Goal: Task Accomplishment & Management: Use online tool/utility

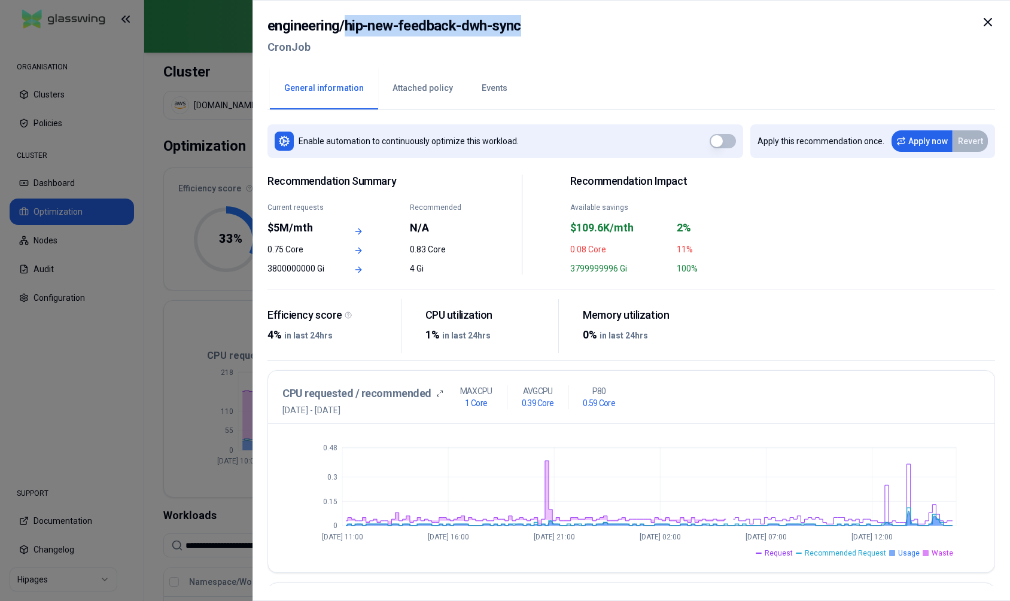
scroll to position [254, 0]
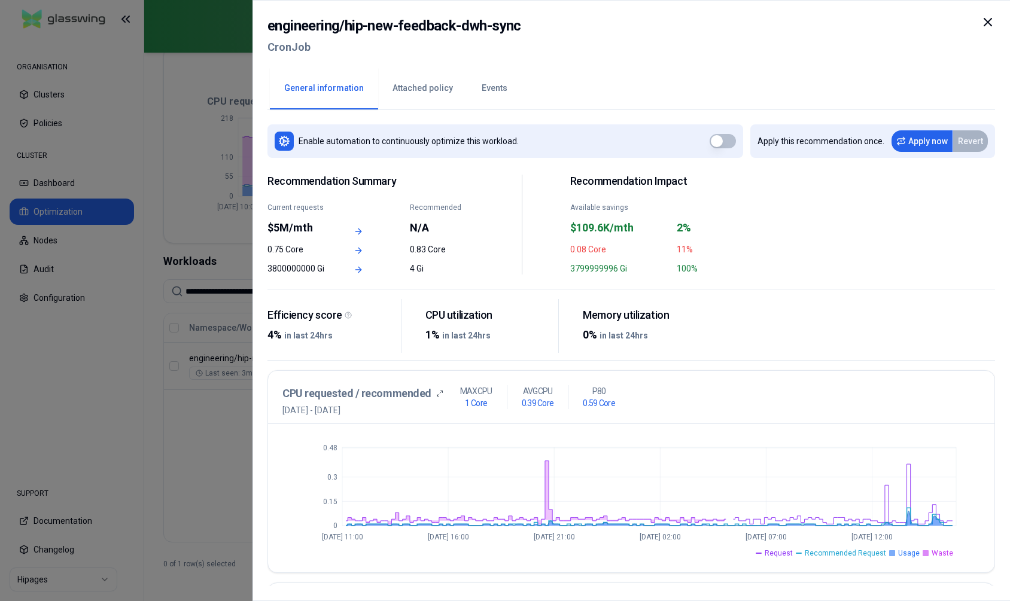
click at [983, 20] on icon at bounding box center [987, 22] width 14 height 14
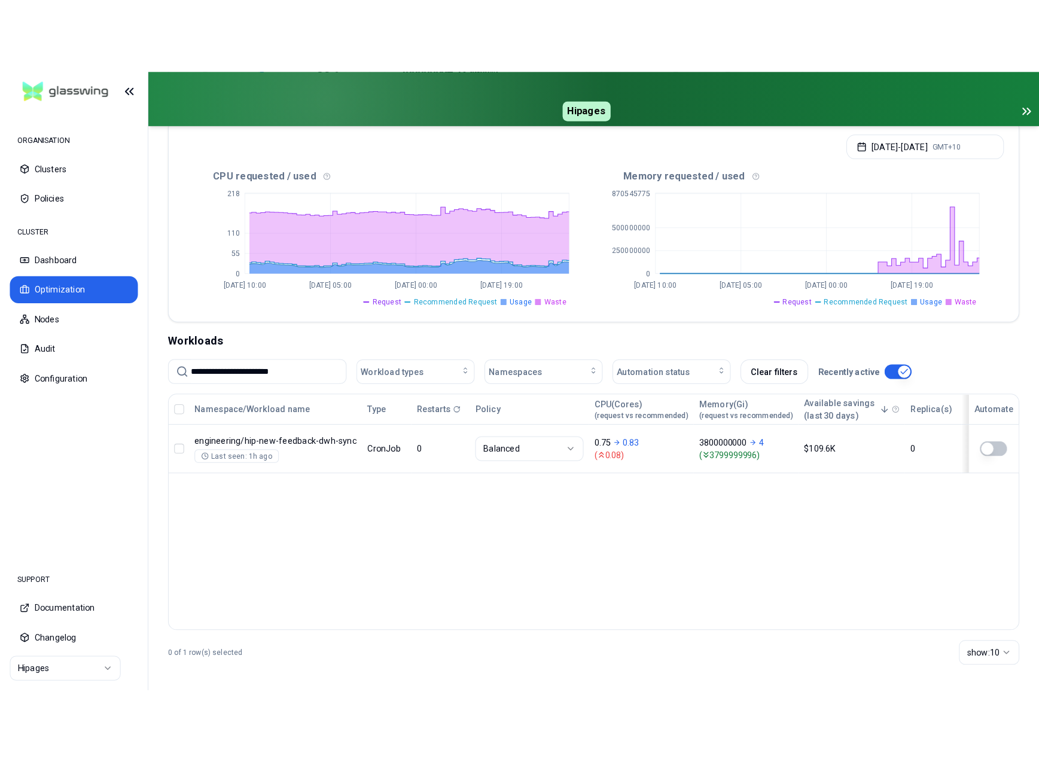
scroll to position [254, 0]
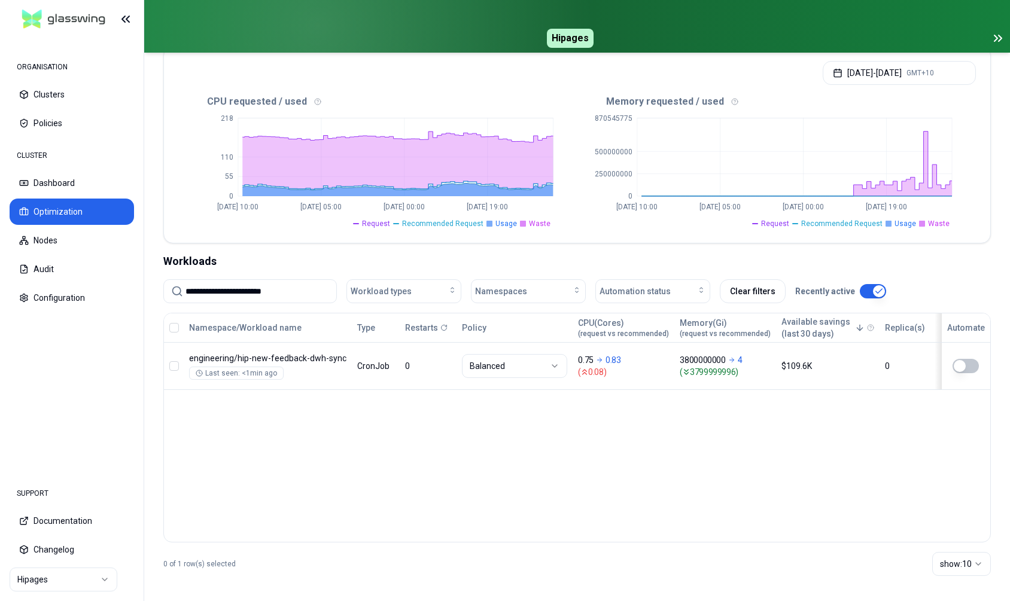
click at [312, 291] on input "**********" at bounding box center [257, 291] width 144 height 23
paste input "**"
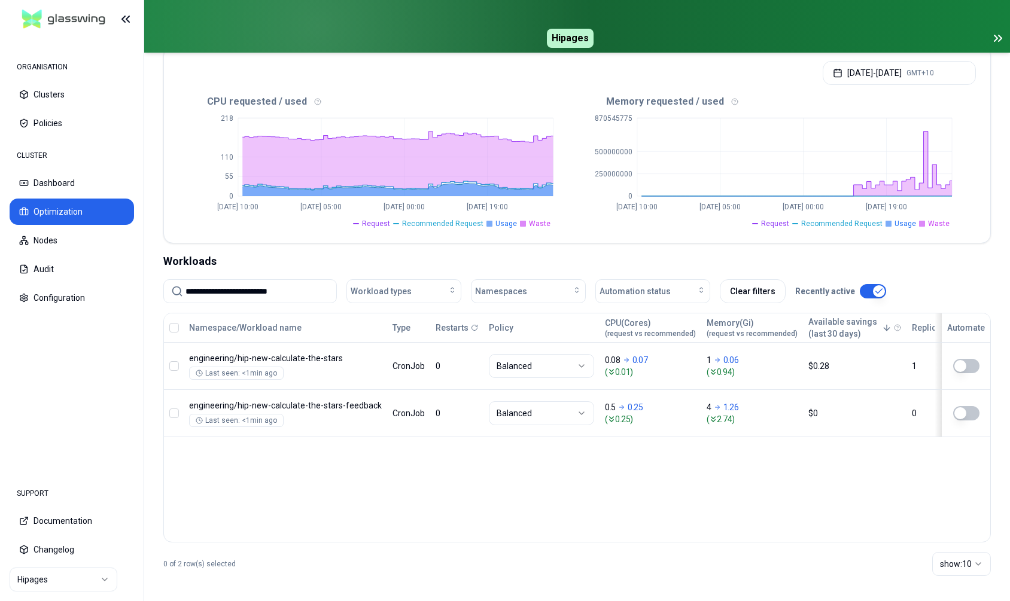
type input "**********"
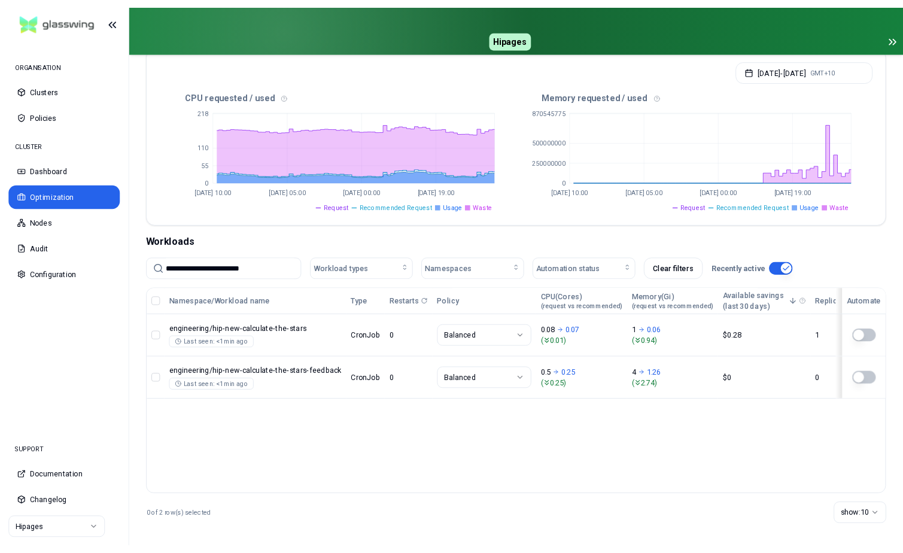
scroll to position [93, 0]
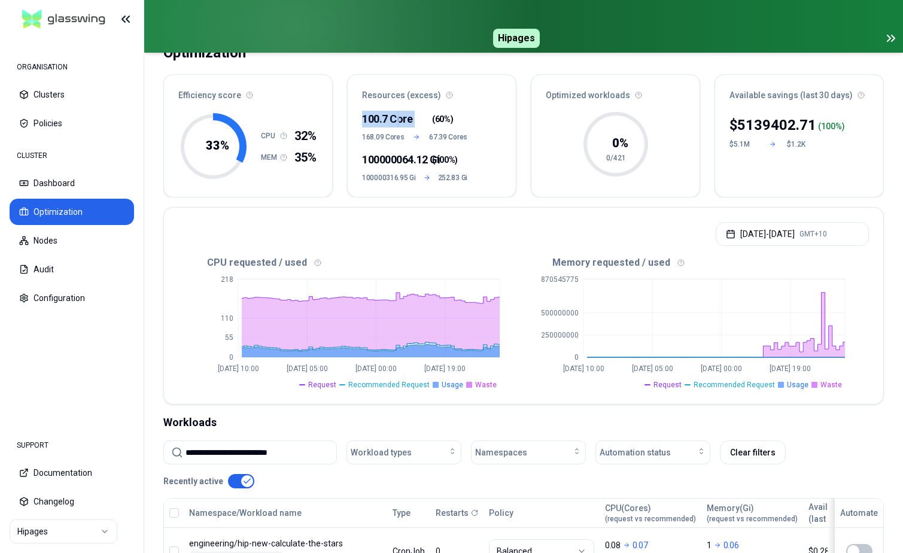
drag, startPoint x: 362, startPoint y: 114, endPoint x: 413, endPoint y: 113, distance: 50.8
click at [413, 113] on div "100.7 Core ( 60% ) 168.09 Cores 67.39 Cores 100000064.12 Gi ( 100% ) 100000316.…" at bounding box center [432, 152] width 168 height 89
click at [426, 120] on div at bounding box center [414, 119] width 35 height 17
drag, startPoint x: 355, startPoint y: 115, endPoint x: 416, endPoint y: 114, distance: 61.0
click at [416, 114] on div "100.7 Core ( 60% ) 168.09 Cores 67.39 Cores 100000064.12 Gi ( 100% ) 100000316.…" at bounding box center [432, 152] width 168 height 89
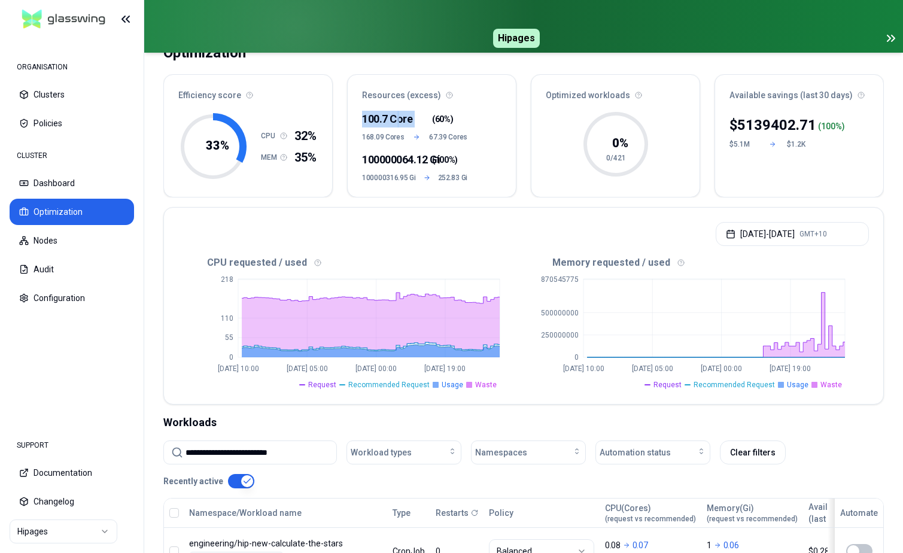
click at [416, 114] on div at bounding box center [414, 119] width 35 height 17
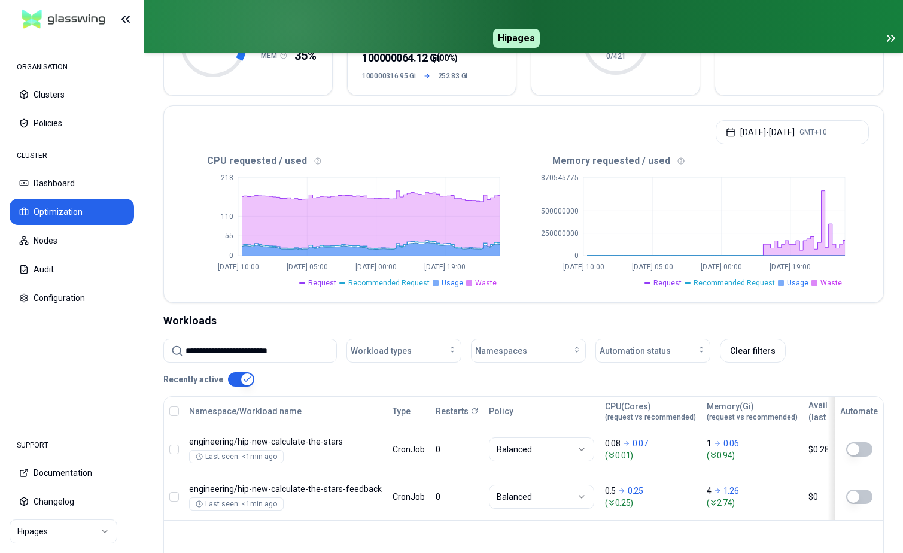
click at [293, 346] on input "**********" at bounding box center [257, 350] width 144 height 23
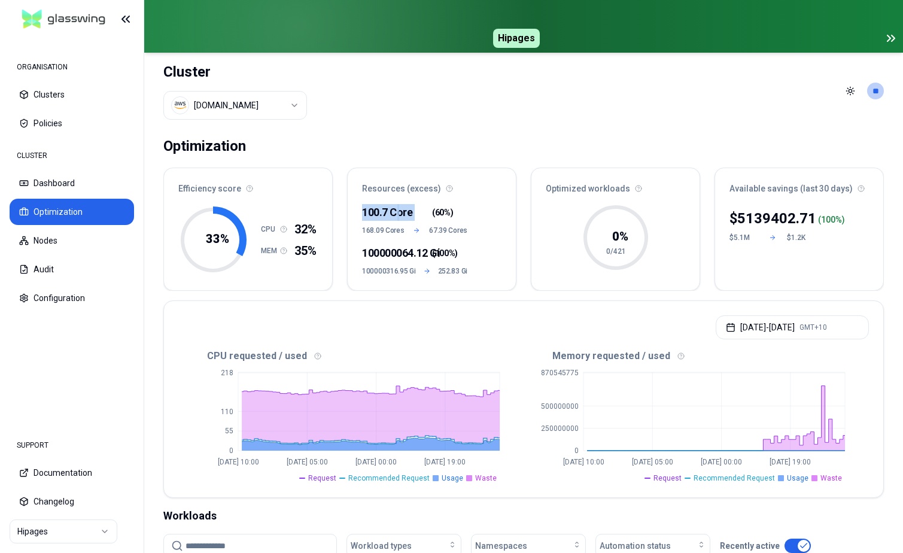
drag, startPoint x: 373, startPoint y: 206, endPoint x: 400, endPoint y: 208, distance: 27.0
click at [400, 208] on div "100.7 Core ( 60% ) 168.09 Cores 67.39 Cores 100000064.12 Gi ( 100% ) 100000316.…" at bounding box center [432, 246] width 168 height 89
drag, startPoint x: 465, startPoint y: 225, endPoint x: 365, endPoint y: 205, distance: 101.2
click at [365, 205] on div "100.7 Core ( 60% ) 168.09 Cores 67.39 Cores" at bounding box center [414, 219] width 105 height 31
click at [590, 81] on header "Cluster luke.kubernetes.hipagesgroup.com.au Toggle theme **" at bounding box center [523, 91] width 758 height 77
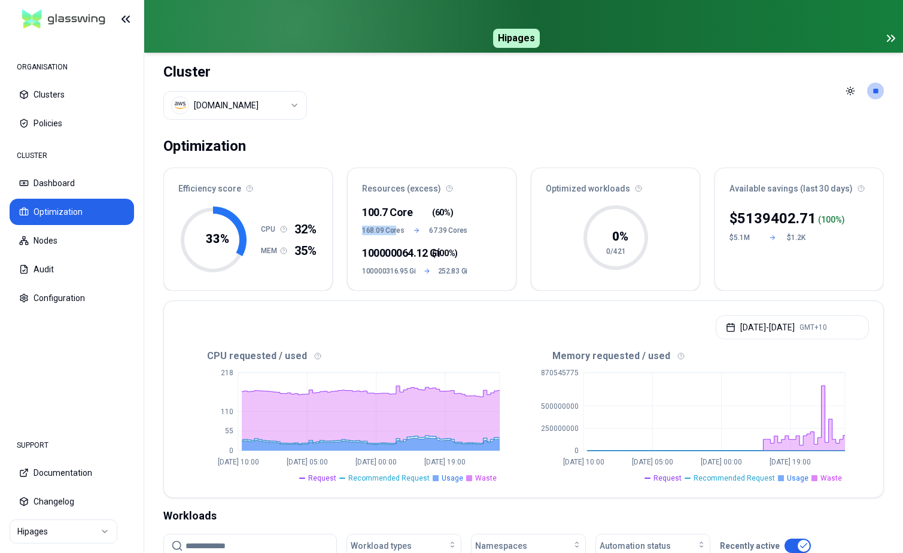
drag, startPoint x: 363, startPoint y: 225, endPoint x: 397, endPoint y: 226, distance: 34.1
click at [397, 226] on span "168.09 Cores" at bounding box center [383, 231] width 42 height 10
drag, startPoint x: 415, startPoint y: 267, endPoint x: 465, endPoint y: 273, distance: 50.0
click at [465, 273] on div "100.7 Core ( 60% ) 168.09 Cores 67.39 Cores 100000064.12 Gi ( 100% ) 100000316.…" at bounding box center [432, 246] width 168 height 89
click at [473, 268] on div "100.7 Core ( 60% ) 168.09 Cores 67.39 Cores 100000064.12 Gi ( 100% ) 100000316.…" at bounding box center [432, 246] width 168 height 89
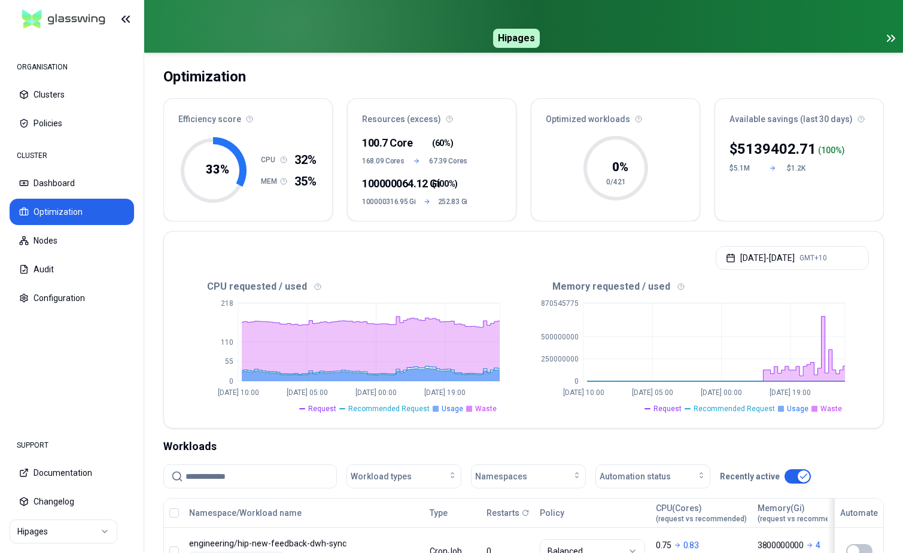
scroll to position [61, 0]
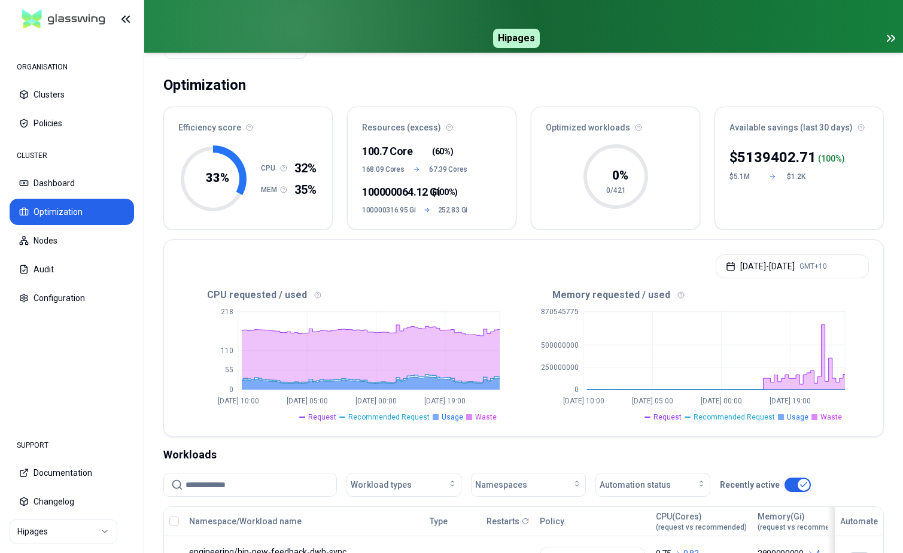
click at [888, 36] on icon at bounding box center [888, 38] width 3 height 6
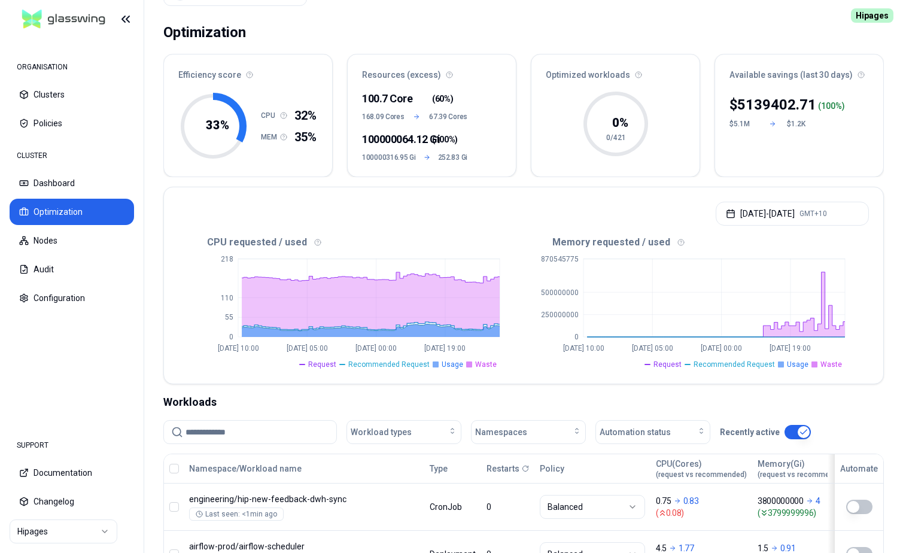
scroll to position [0, 0]
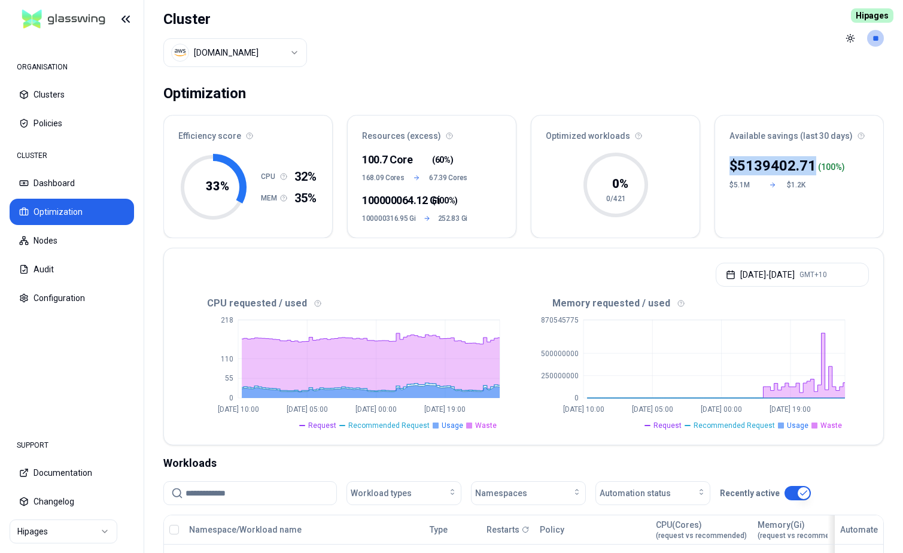
drag, startPoint x: 747, startPoint y: 137, endPoint x: 765, endPoint y: 173, distance: 40.4
click at [765, 173] on div "Available savings (last 30 days) $ 5139402.71 ( 100 %) $5.1M $1.2K" at bounding box center [798, 176] width 169 height 123
click at [724, 71] on header "Cluster luke.kubernetes.hipagesgroup.com.au Toggle theme **" at bounding box center [523, 38] width 758 height 77
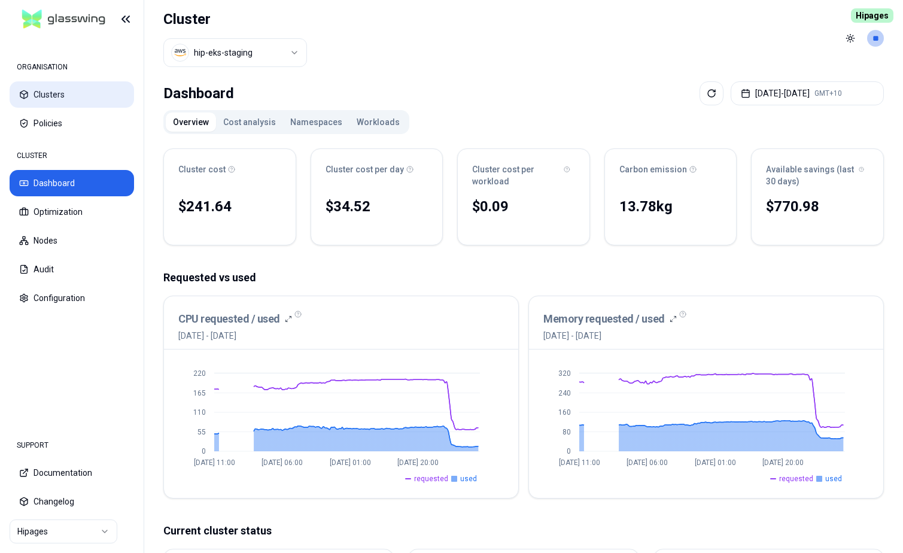
drag, startPoint x: 58, startPoint y: 96, endPoint x: 93, endPoint y: 97, distance: 34.7
click at [59, 96] on button "Clusters" at bounding box center [72, 94] width 124 height 26
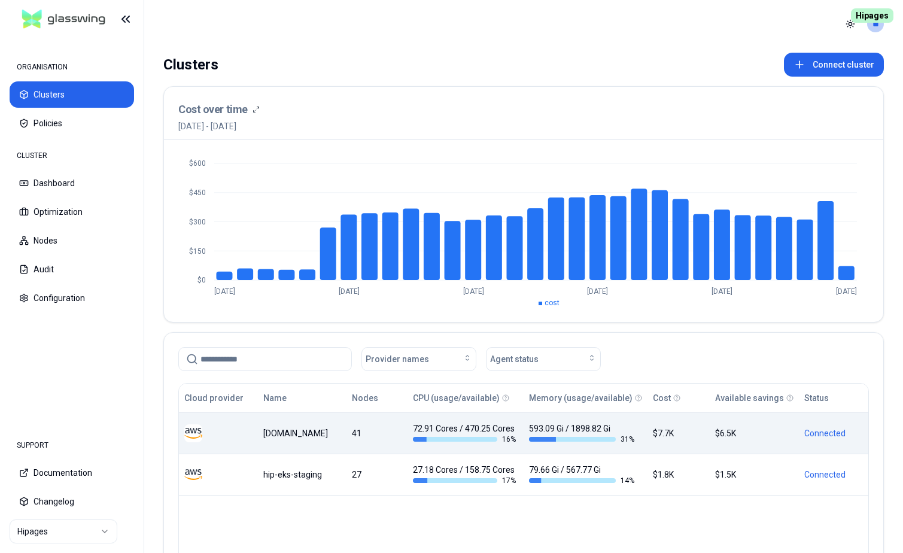
scroll to position [51, 0]
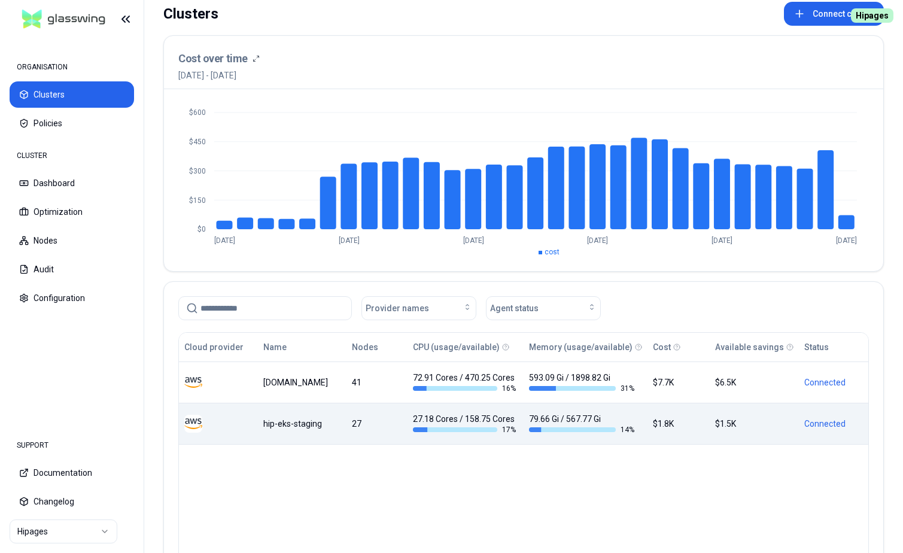
click at [301, 431] on td "hip-eks-staging" at bounding box center [302, 423] width 89 height 41
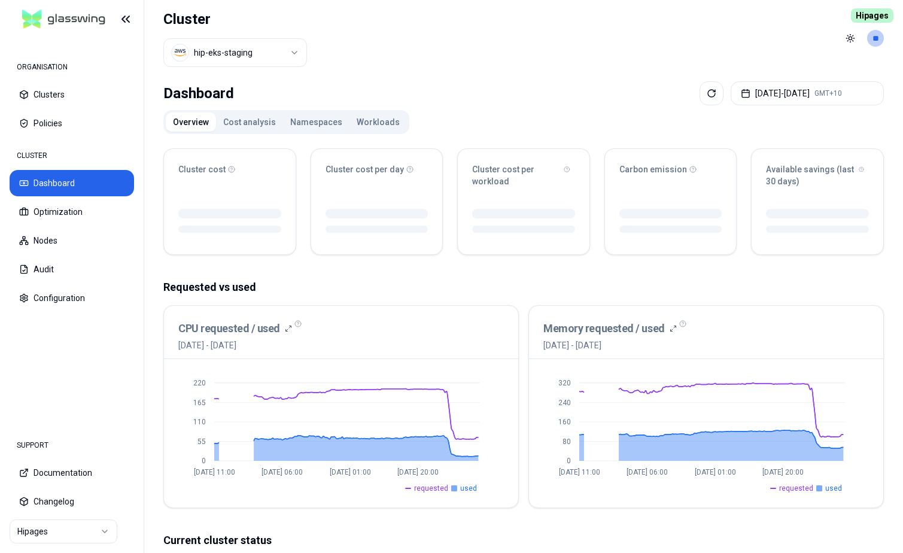
click at [358, 125] on button "Workloads" at bounding box center [377, 121] width 57 height 19
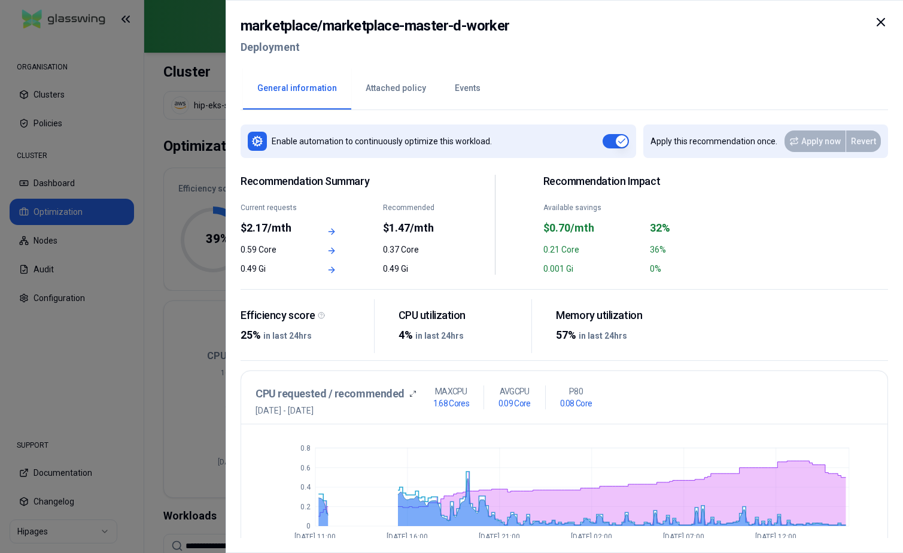
scroll to position [203, 0]
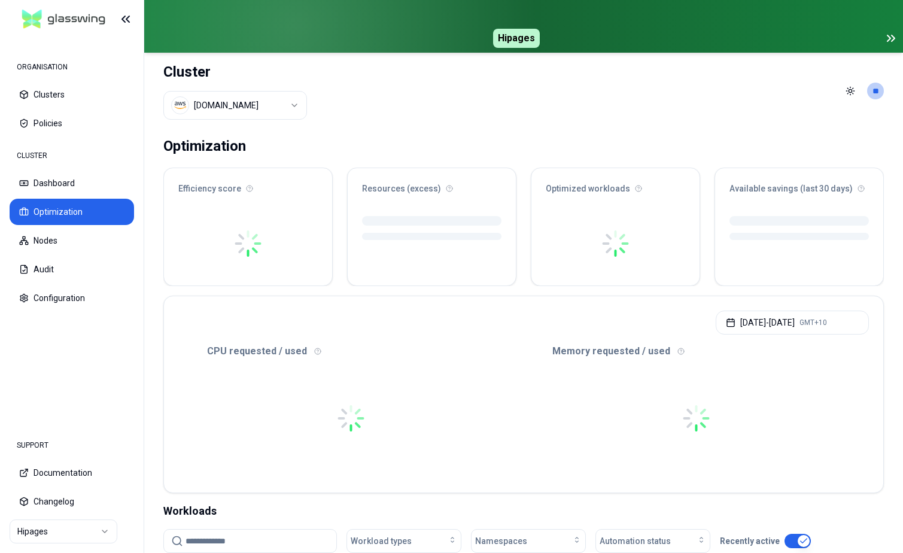
click at [894, 41] on icon at bounding box center [891, 38] width 14 height 14
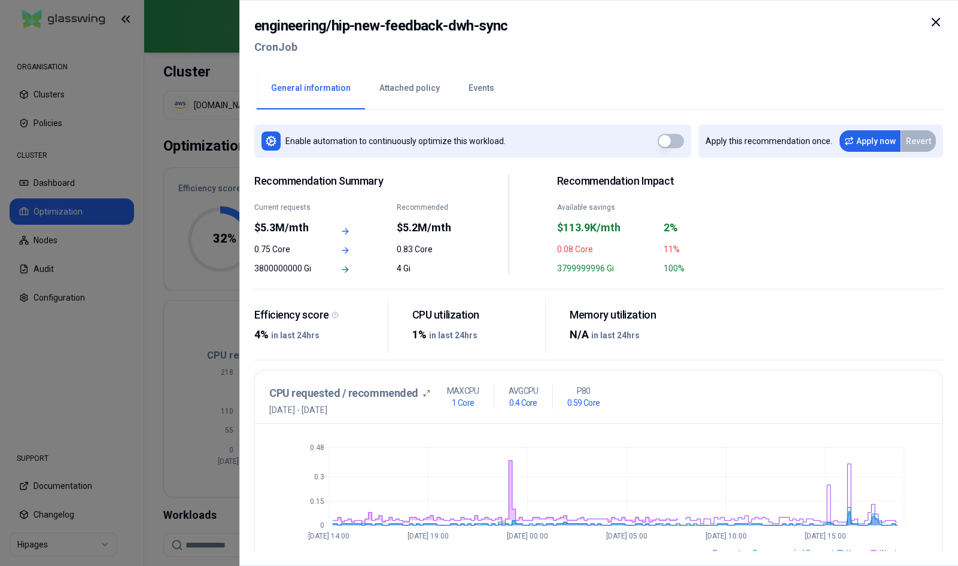
click at [902, 23] on icon at bounding box center [935, 22] width 14 height 14
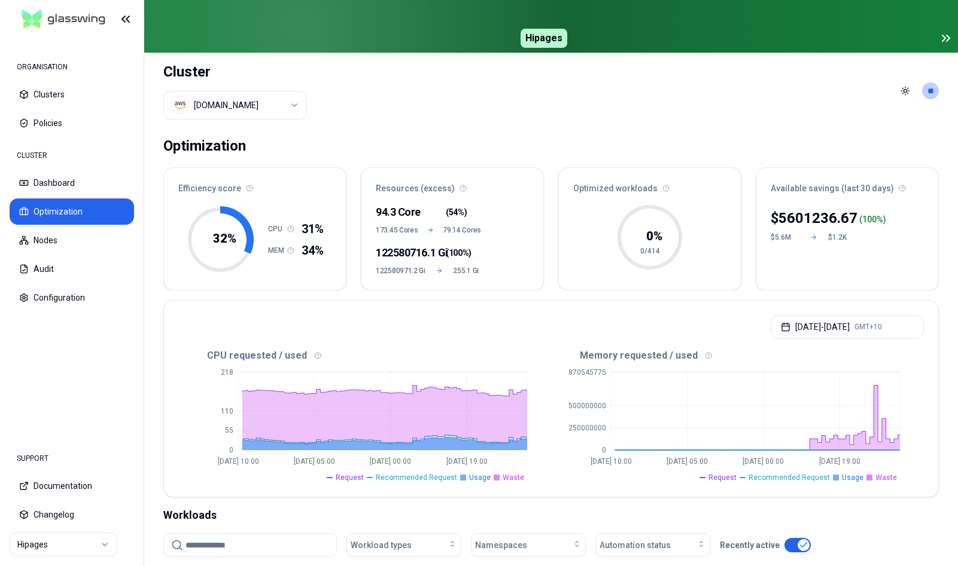
click at [902, 41] on icon at bounding box center [947, 38] width 3 height 6
